Goal: Consume media (video, audio): Consume media (video, audio)

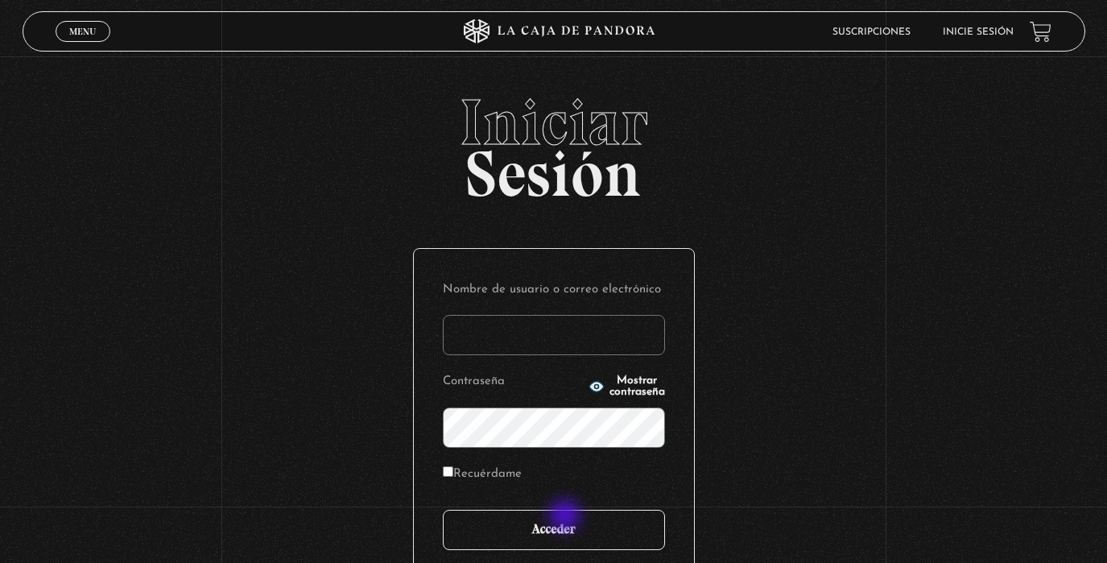
type input "[EMAIL_ADDRESS][DOMAIN_NAME]"
click at [565, 525] on input "Acceder" at bounding box center [554, 530] width 222 height 40
